Goal: Transaction & Acquisition: Purchase product/service

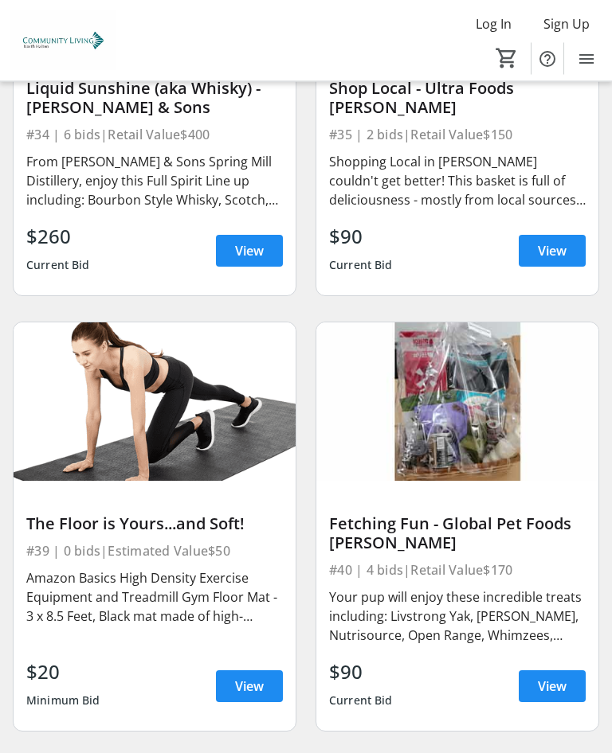
scroll to position [8946, 0]
click at [561, 677] on span "View" at bounding box center [552, 686] width 29 height 19
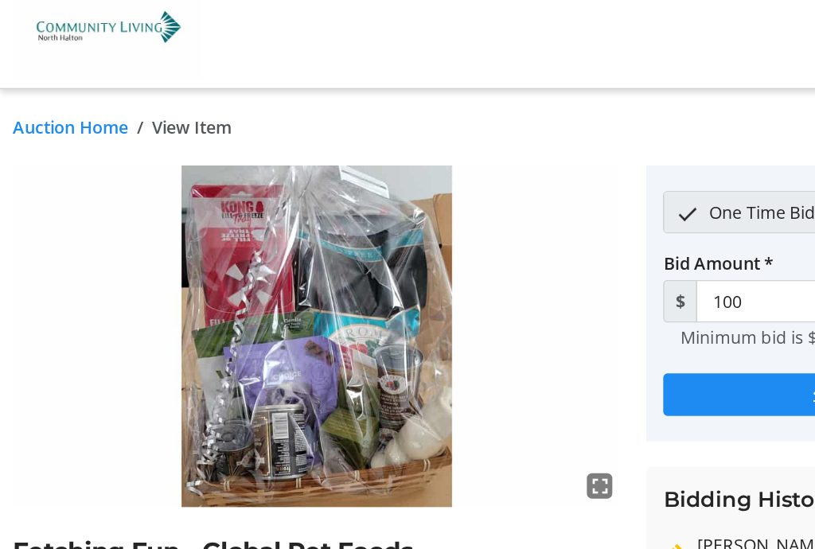
scroll to position [26, 0]
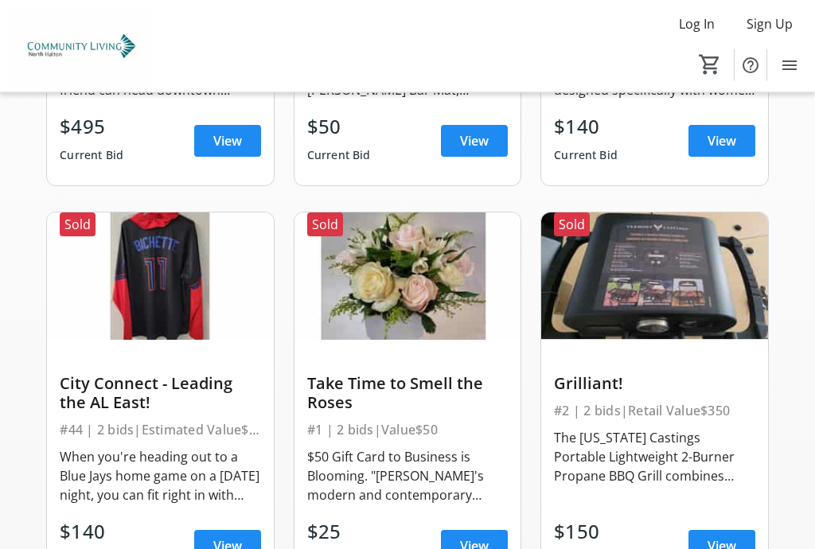
scroll to position [469, 0]
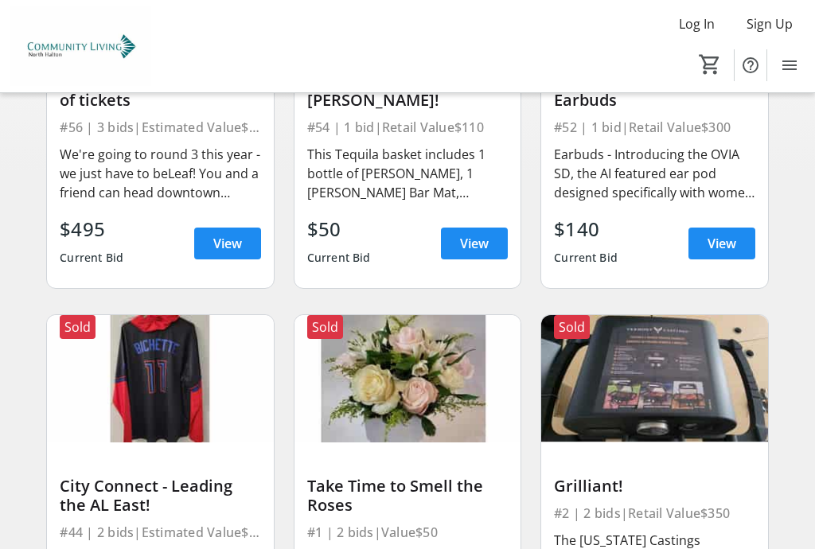
scroll to position [354, 0]
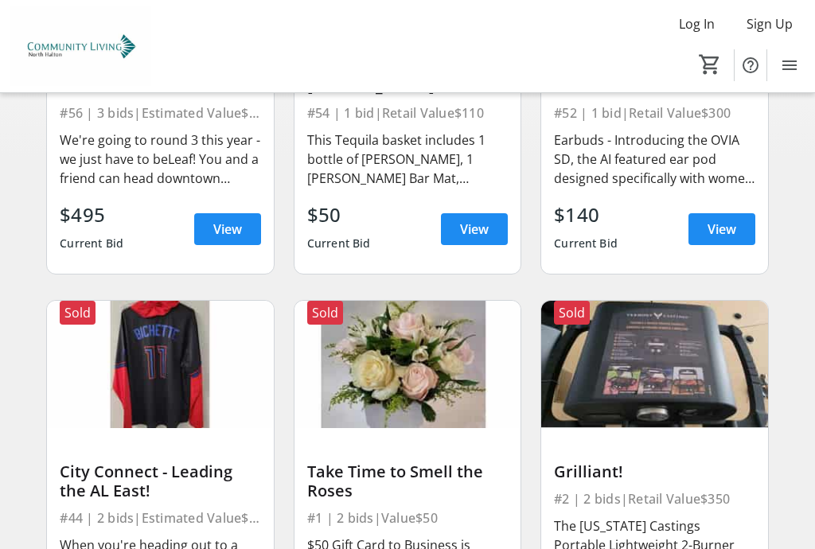
click at [158, 365] on img at bounding box center [160, 364] width 226 height 127
click at [174, 390] on img at bounding box center [160, 364] width 226 height 127
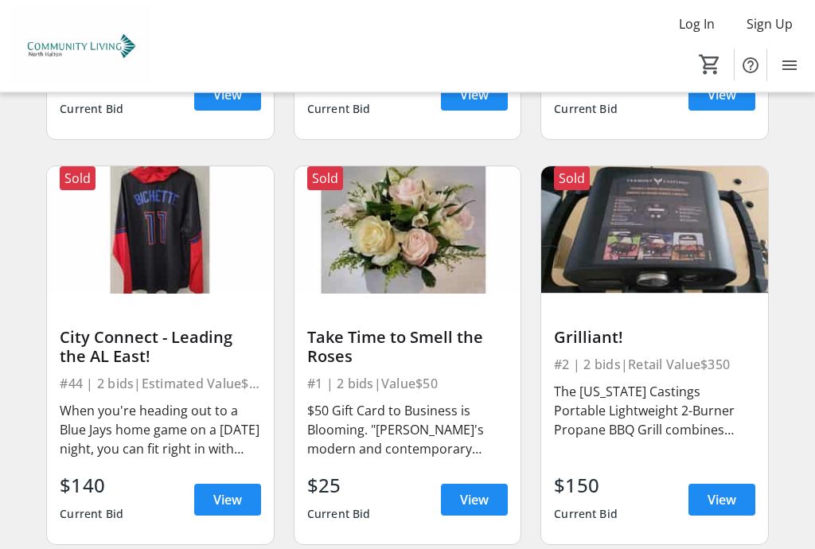
scroll to position [489, 0]
click at [239, 501] on span "View" at bounding box center [227, 500] width 29 height 19
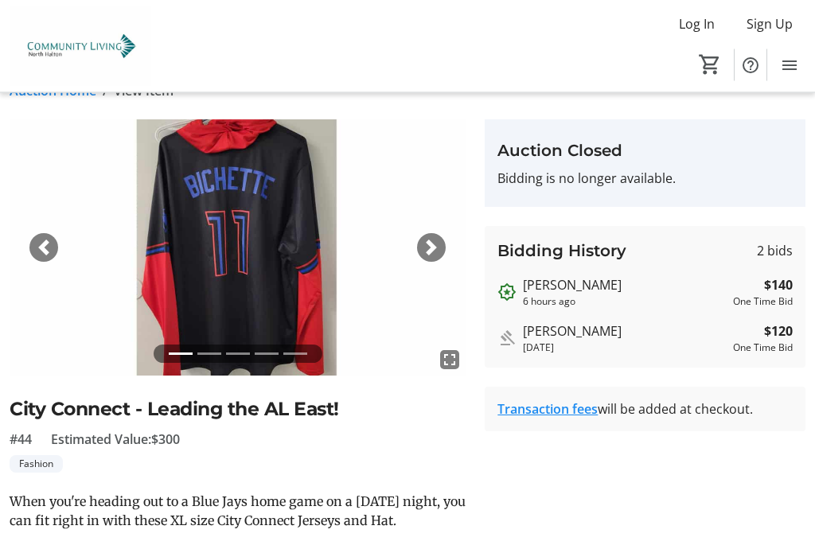
scroll to position [31, 0]
click at [441, 234] on img at bounding box center [238, 247] width 456 height 256
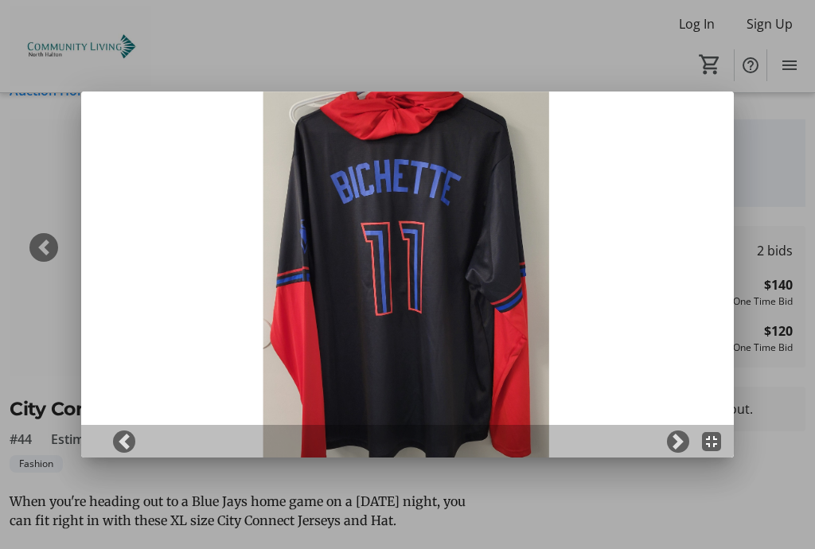
scroll to position [0, 0]
click at [31, 170] on div at bounding box center [407, 274] width 815 height 549
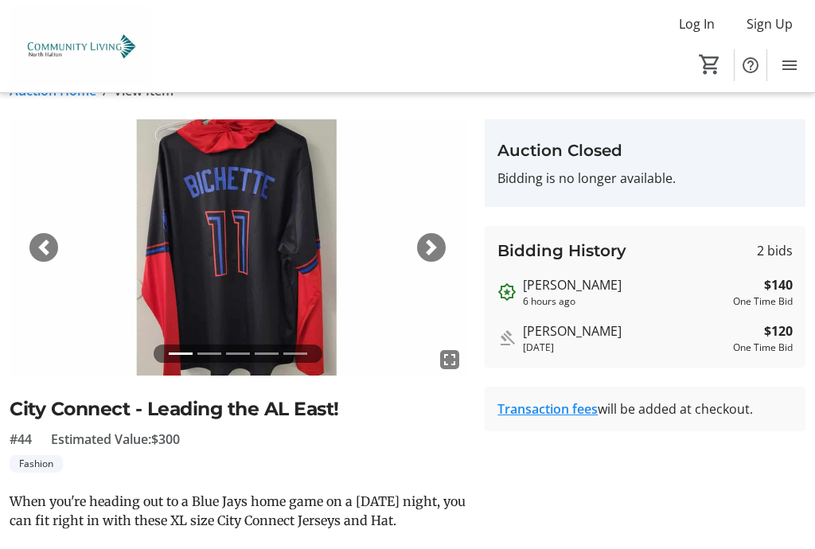
scroll to position [31, 0]
click at [424, 240] on span "button" at bounding box center [432, 248] width 16 height 16
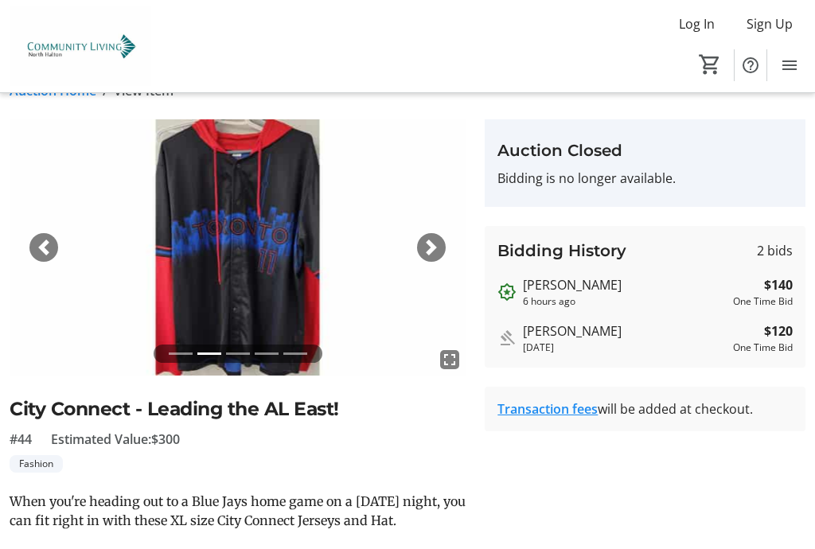
click at [429, 237] on div "Next" at bounding box center [431, 247] width 29 height 29
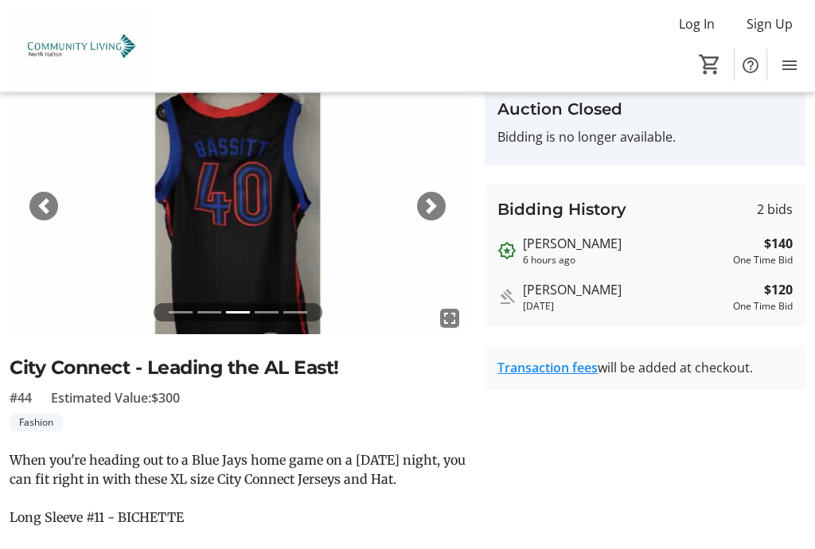
click at [424, 197] on div "Next" at bounding box center [431, 207] width 29 height 29
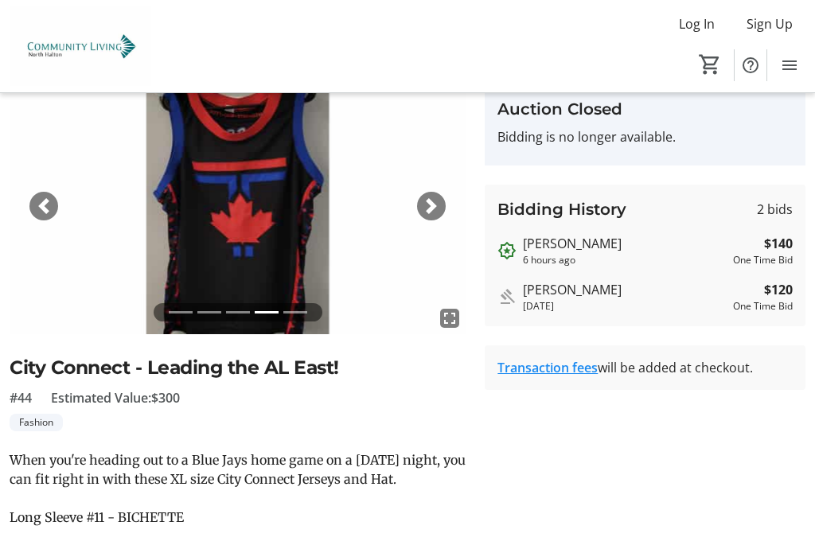
click at [432, 191] on img at bounding box center [238, 206] width 456 height 256
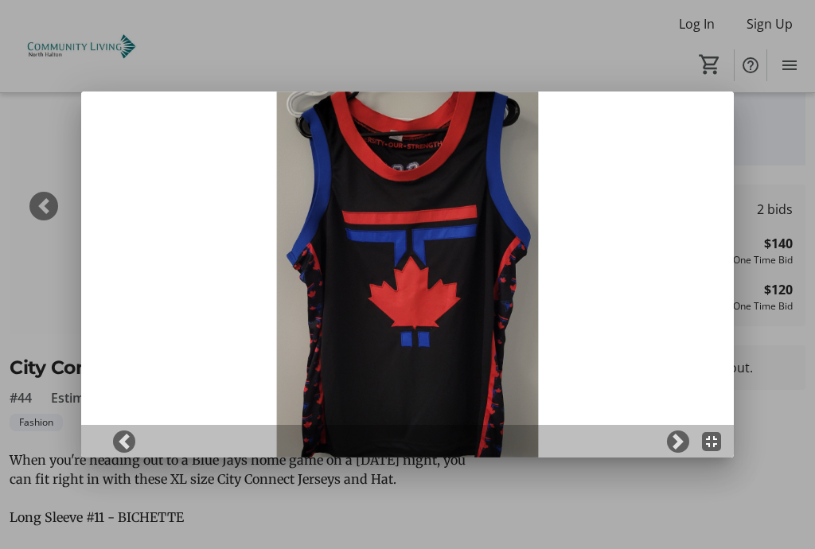
scroll to position [0, 0]
click at [487, 45] on div at bounding box center [407, 274] width 815 height 549
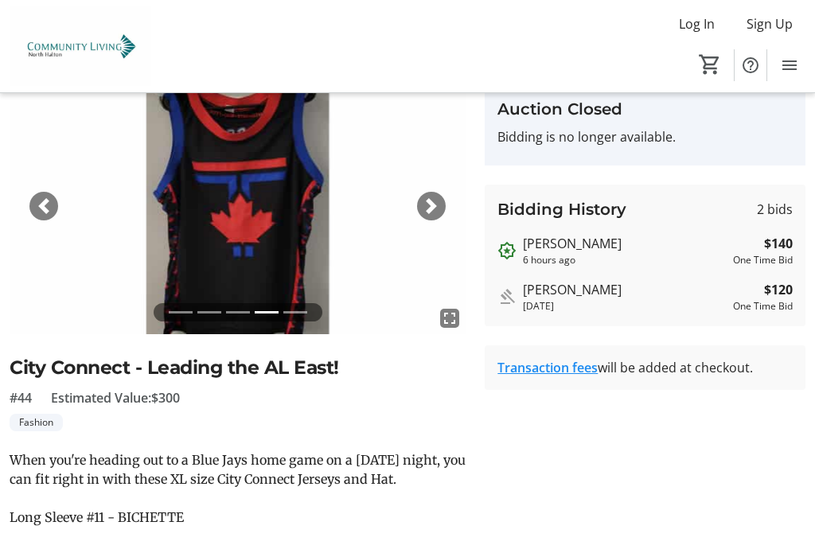
scroll to position [72, 0]
click at [437, 201] on span "button" at bounding box center [432, 206] width 16 height 16
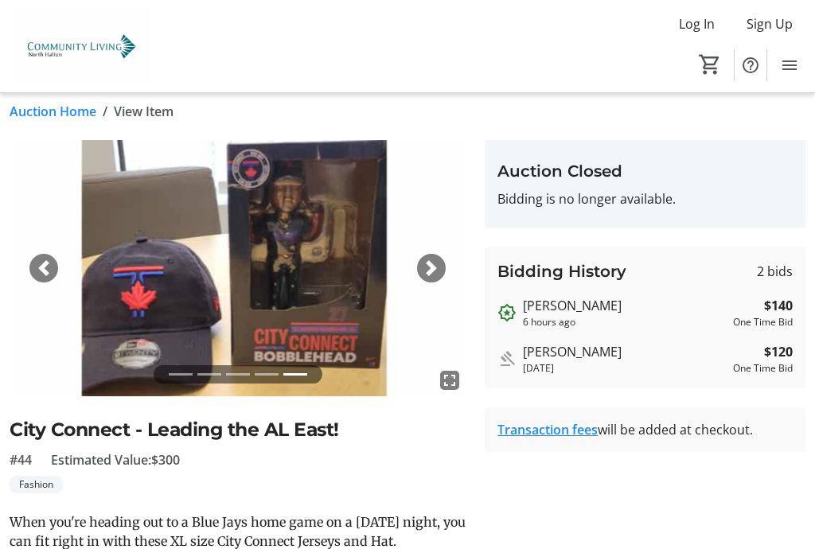
scroll to position [0, 0]
